Goal: Task Accomplishment & Management: Manage account settings

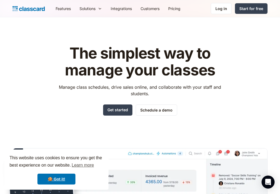
click at [222, 14] on nav "Features Resources Blog The latest industry news, updates and info. Customer st…" at bounding box center [159, 8] width 216 height 12
click at [222, 11] on div "Log in" at bounding box center [221, 9] width 12 height 6
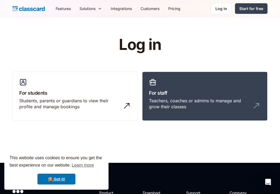
click at [224, 10] on div "Log in" at bounding box center [221, 9] width 12 height 6
click at [198, 108] on div "Teachers, coaches or admins to manage and grow their classes" at bounding box center [199, 104] width 101 height 12
